Goal: Information Seeking & Learning: Learn about a topic

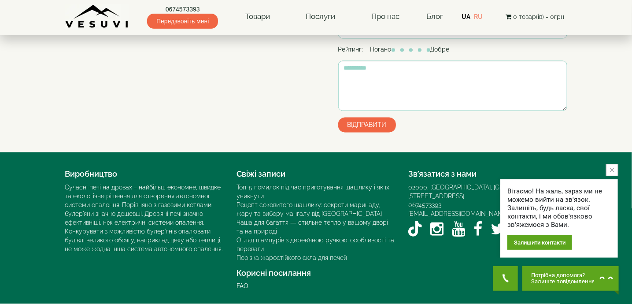
scroll to position [766, 0]
click at [613, 172] on button "close button" at bounding box center [612, 170] width 12 height 12
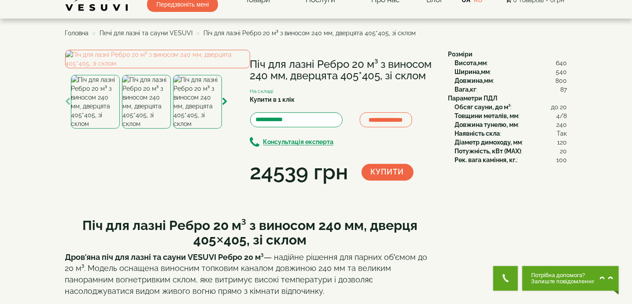
scroll to position [0, 0]
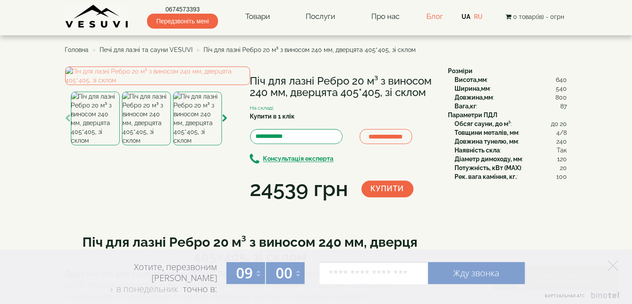
click at [436, 16] on link "Блог" at bounding box center [435, 16] width 17 height 9
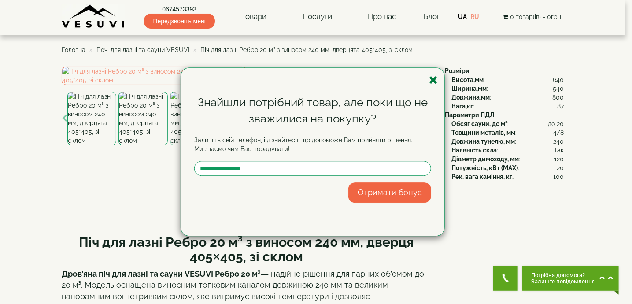
click at [434, 81] on icon "button" at bounding box center [433, 79] width 9 height 11
